Goal: Entertainment & Leisure: Consume media (video, audio)

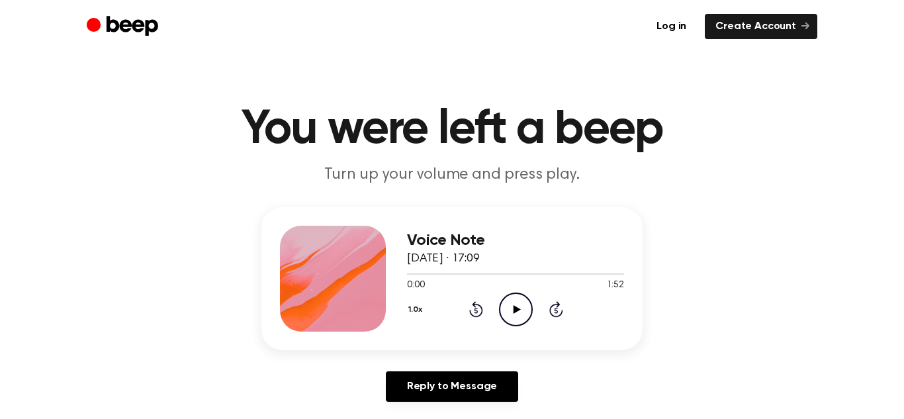
click at [511, 314] on icon "Play Audio" at bounding box center [516, 310] width 34 height 34
click at [879, 75] on main "You were left a beep Turn up your volume and press play. Voice Note [DATE] · 17…" at bounding box center [452, 408] width 904 height 816
click at [523, 307] on icon "Play Audio" at bounding box center [516, 310] width 34 height 34
